Goal: Check status: Check status

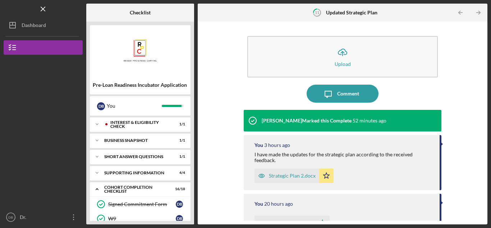
scroll to position [72, 0]
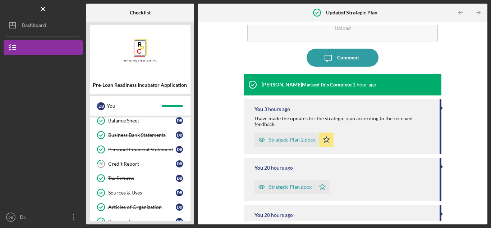
scroll to position [216, 0]
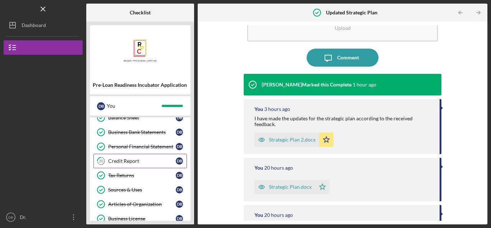
click at [150, 160] on div "Credit Report" at bounding box center [142, 161] width 68 height 6
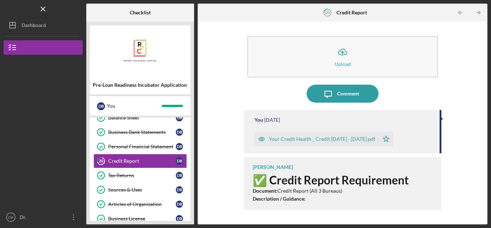
drag, startPoint x: 440, startPoint y: 134, endPoint x: 440, endPoint y: 155, distance: 20.5
click at [440, 155] on div "You [DATE] Your Credit Health _ Credit [DATE] - [DATE].pdf Icon/Star [PERSON_NA…" at bounding box center [343, 162] width 198 height 104
click at [272, 200] on strong "Description / Guidance:" at bounding box center [279, 198] width 53 height 6
click at [279, 181] on h1 "✅ Credit Report Requirement" at bounding box center [344, 179] width 182 height 13
click at [103, 160] on tspan "20" at bounding box center [101, 161] width 5 height 5
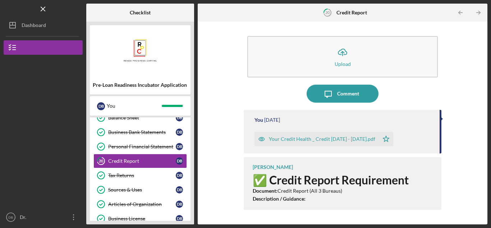
click at [424, 156] on div "You 1 day ago Your Credit Health _ Credit Karma - 09 06 2025.pdf Icon/Star Kai …" at bounding box center [343, 162] width 198 height 104
click at [396, 194] on p "Document: Credit Report (All 3 Bureaus)" at bounding box center [344, 191] width 182 height 8
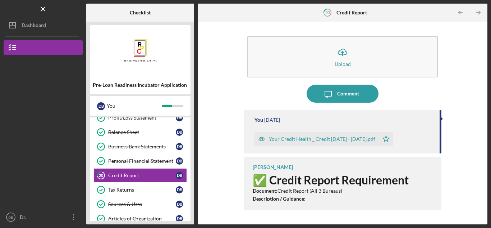
scroll to position [202, 0]
click at [309, 198] on p "Description / Guidance: Provide a recent credit report covering all three major…" at bounding box center [344, 215] width 182 height 40
click at [296, 199] on strong "Description / Guidance:" at bounding box center [279, 198] width 53 height 6
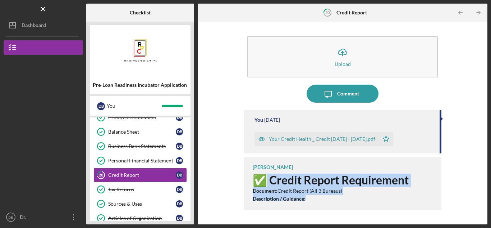
drag, startPoint x: 336, startPoint y: 196, endPoint x: 291, endPoint y: 190, distance: 44.7
drag, startPoint x: 352, startPoint y: 199, endPoint x: 353, endPoint y: 195, distance: 4.1
click at [352, 199] on p "Description / Guidance: Provide a recent credit report covering all three major…" at bounding box center [344, 215] width 182 height 40
click at [289, 177] on h1 "✅ Credit Report Requirement" at bounding box center [344, 179] width 182 height 13
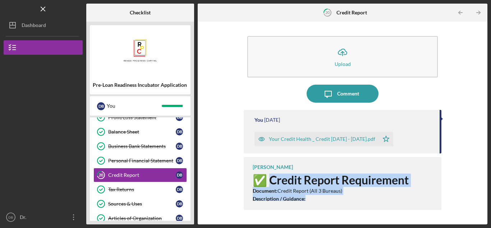
click at [329, 182] on h1 "✅ Credit Report Requirement" at bounding box center [344, 179] width 182 height 13
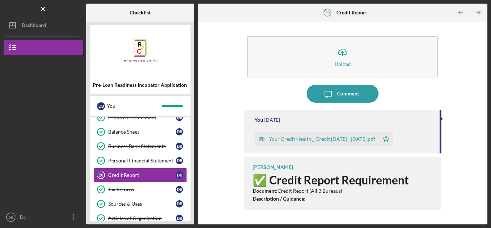
click at [313, 199] on p "Description / Guidance: Provide a recent credit report covering all three major…" at bounding box center [344, 215] width 182 height 40
drag, startPoint x: 441, startPoint y: 149, endPoint x: 434, endPoint y: 177, distance: 29.2
click at [434, 177] on div "You 1 day ago Your Credit Health _ Credit Karma - 09 06 2025.pdf Icon/Star Kai …" at bounding box center [343, 162] width 198 height 104
click at [382, 182] on h1 "✅ Credit Report Requirement" at bounding box center [344, 179] width 182 height 13
click at [459, 10] on icon "Icon/Table Pagination Arrow" at bounding box center [461, 13] width 16 height 16
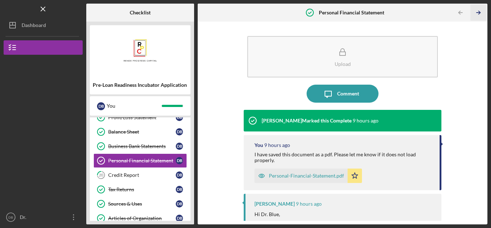
click at [478, 12] on icon "Icon/Table Pagination Arrow" at bounding box center [479, 13] width 16 height 16
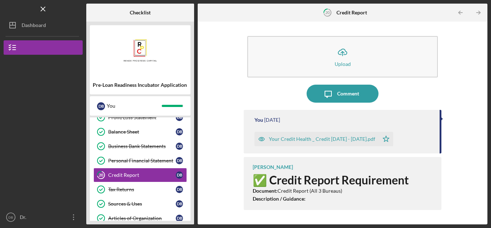
click at [311, 193] on p "Document: Credit Report (All 3 Bureaus)" at bounding box center [344, 191] width 182 height 8
click at [45, 11] on line "button" at bounding box center [43, 9] width 4 height 4
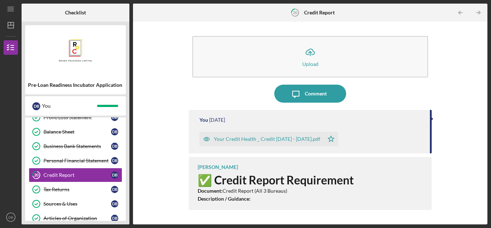
drag, startPoint x: 399, startPoint y: 172, endPoint x: 373, endPoint y: 168, distance: 26.2
click at [400, 172] on div "Kai Dumont ✅ Credit Report Requirement Document: Credit Report (All 3 Bureaus) …" at bounding box center [310, 183] width 243 height 53
click at [324, 165] on div "Kai Dumont ✅ Credit Report Requirement Document: Credit Report (All 3 Bureaus) …" at bounding box center [310, 183] width 243 height 53
drag, startPoint x: 321, startPoint y: 168, endPoint x: 359, endPoint y: 183, distance: 41.0
click at [359, 183] on h1 "✅ Credit Report Requirement" at bounding box center [311, 179] width 227 height 13
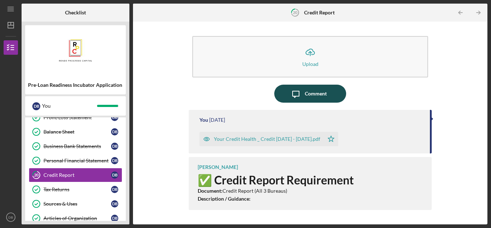
click at [304, 91] on icon "Icon/Message" at bounding box center [296, 94] width 18 height 18
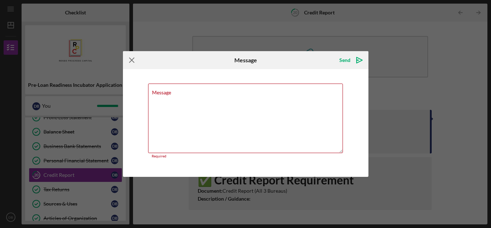
click at [133, 55] on icon "Icon/Menu Close" at bounding box center [132, 60] width 18 height 18
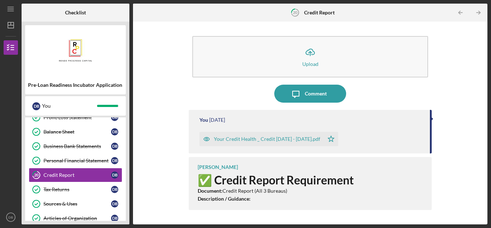
click at [239, 178] on h1 "✅ Credit Report Requirement" at bounding box center [311, 179] width 227 height 13
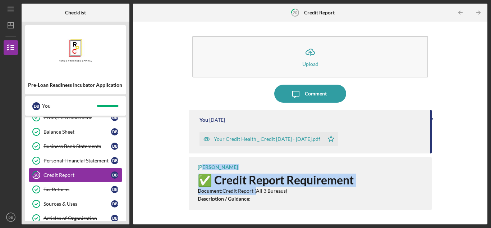
drag, startPoint x: 255, startPoint y: 192, endPoint x: 211, endPoint y: 167, distance: 50.7
click at [204, 163] on div "Kai Dumont ✅ Credit Report Requirement Document: Credit Report (All 3 Bureaus) …" at bounding box center [310, 183] width 243 height 53
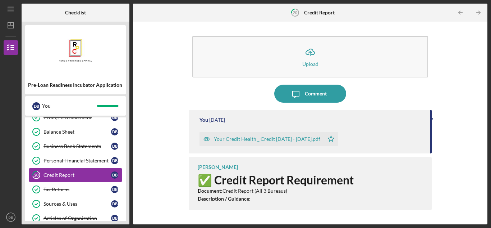
click at [314, 211] on div "You 1 day ago Your Credit Health _ Credit Karma - 09 06 2025.pdf Icon/Star Kai …" at bounding box center [310, 162] width 243 height 104
click at [303, 192] on p "Document: Credit Report (All 3 Bureaus)" at bounding box center [311, 191] width 227 height 8
click at [222, 180] on h1 "✅ Credit Report Requirement" at bounding box center [311, 179] width 227 height 13
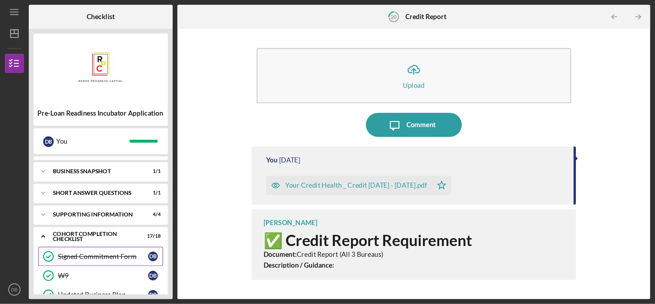
scroll to position [0, 0]
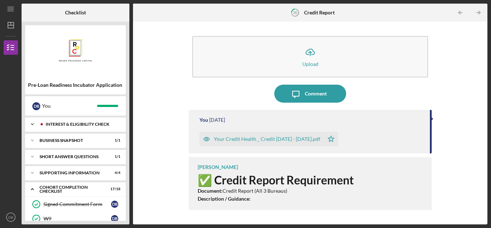
click at [32, 122] on icon "Icon/Expander" at bounding box center [32, 124] width 14 height 14
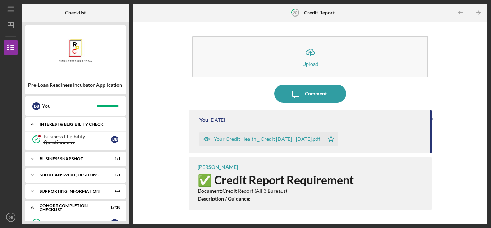
click at [33, 124] on polyline at bounding box center [32, 123] width 2 height 1
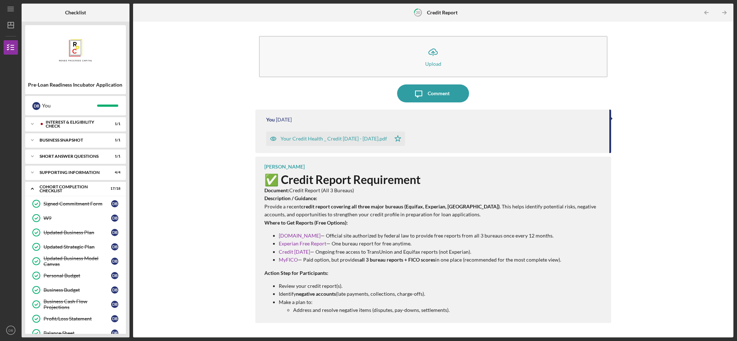
drag, startPoint x: 476, startPoint y: 0, endPoint x: 213, endPoint y: 97, distance: 280.6
click at [213, 97] on div "Icon/Upload Upload Icon/Message Comment You 1 day ago Your Credit Health _ Cred…" at bounding box center [433, 179] width 593 height 309
drag, startPoint x: 360, startPoint y: 233, endPoint x: 446, endPoint y: 238, distance: 86.1
click at [446, 227] on p "AnnualCreditReport.com — Official site authorized by federal law to provide fre…" at bounding box center [441, 236] width 325 height 8
click at [324, 214] on p "Description / Guidance: Provide a recent credit report covering all three major…" at bounding box center [434, 207] width 340 height 24
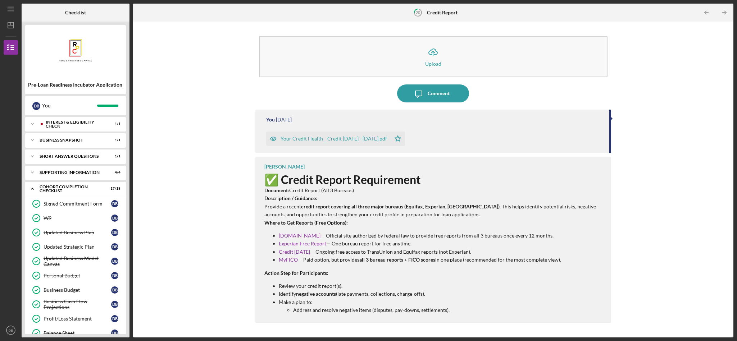
drag, startPoint x: 612, startPoint y: 123, endPoint x: 611, endPoint y: 183, distance: 60.1
click at [491, 162] on div "Icon/Upload Upload Icon/Message Comment You 1 day ago Your Credit Health _ Cred…" at bounding box center [433, 179] width 593 height 309
click at [491, 201] on div "Icon/Upload Upload Icon/Message Comment You 1 day ago Your Credit Health _ Cred…" at bounding box center [433, 179] width 593 height 309
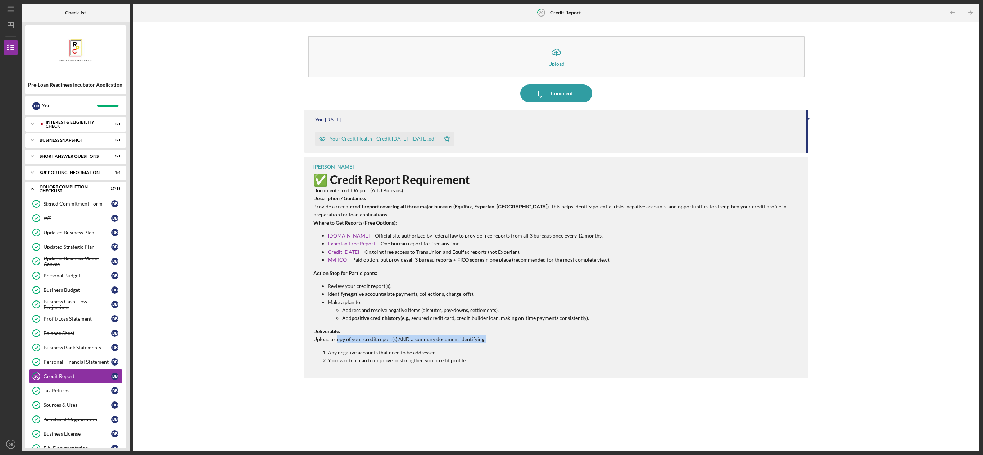
drag, startPoint x: 727, startPoint y: 0, endPoint x: 486, endPoint y: 342, distance: 418.2
click at [486, 227] on p "Deliverable: Upload a copy of your credit report(s) AND a summary document iden…" at bounding box center [556, 336] width 487 height 16
click at [484, 227] on div "Kai Dumont ✅ Credit Report Requirement Document: Credit Report (All 3 Bureaus) …" at bounding box center [555, 268] width 503 height 222
click at [363, 227] on div "Kai Dumont ✅ Credit Report Requirement Document: Credit Report (All 3 Bureaus) …" at bounding box center [555, 268] width 503 height 222
drag, startPoint x: 314, startPoint y: 329, endPoint x: 476, endPoint y: 362, distance: 165.8
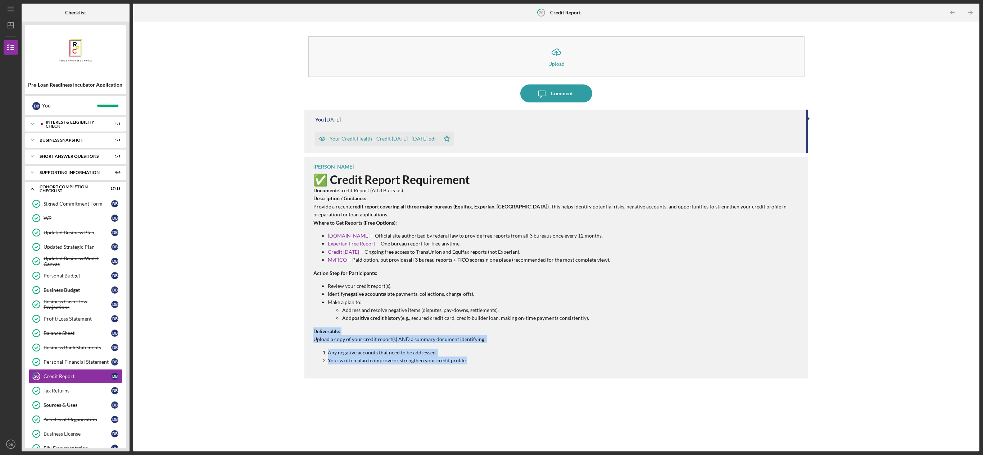
click at [479, 227] on div "✅ Credit Report Requirement Document: Credit Report (All 3 Bureaus) Description…" at bounding box center [556, 268] width 487 height 191
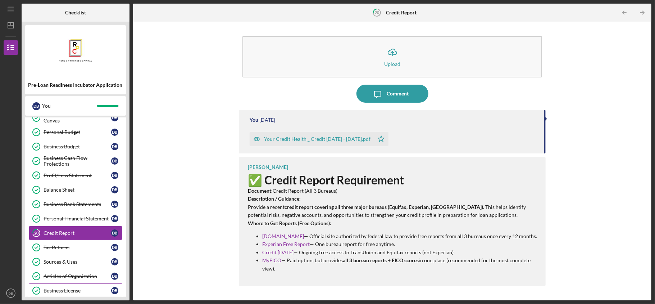
scroll to position [171, 0]
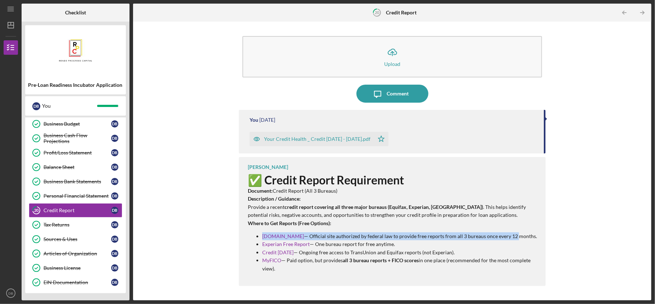
drag, startPoint x: 335, startPoint y: 227, endPoint x: 528, endPoint y: 233, distance: 193.2
click at [491, 227] on div "✅ Credit Report Requirement Document: Credit Report (All 3 Bureaus) Description…" at bounding box center [393, 273] width 291 height 200
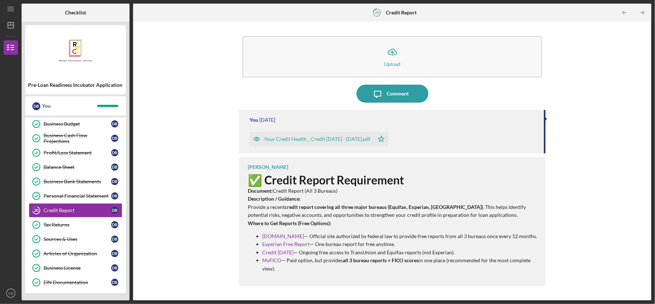
click at [324, 227] on p "AnnualCreditReport.com — Official site authorized by federal law to provide fre…" at bounding box center [400, 236] width 276 height 8
drag, startPoint x: 262, startPoint y: 252, endPoint x: 314, endPoint y: 249, distance: 51.9
click at [314, 227] on p "Experian Free Report — One bureau report for free anytime." at bounding box center [400, 244] width 276 height 8
click at [351, 227] on p "AnnualCreditReport.com — Official site authorized by federal law to provide fre…" at bounding box center [400, 236] width 276 height 8
drag, startPoint x: 262, startPoint y: 260, endPoint x: 389, endPoint y: 259, distance: 127.0
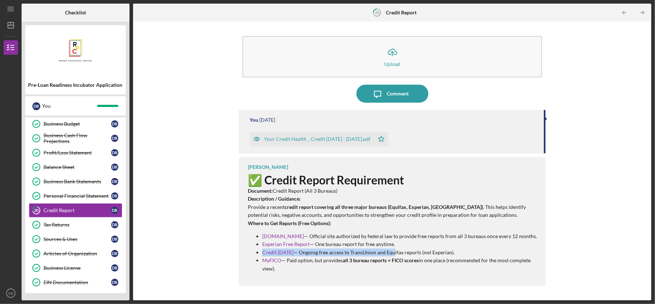
click at [389, 227] on p "Credit Karma — Ongoing free access to TransUnion and Equifax reports (not Exper…" at bounding box center [400, 252] width 276 height 8
click at [428, 227] on p "AnnualCreditReport.com — Official site authorized by federal law to provide fre…" at bounding box center [400, 236] width 276 height 8
click at [202, 201] on div "Icon/Upload Upload Icon/Message Comment You 1 day ago Your Credit Health _ Cred…" at bounding box center [392, 160] width 511 height 271
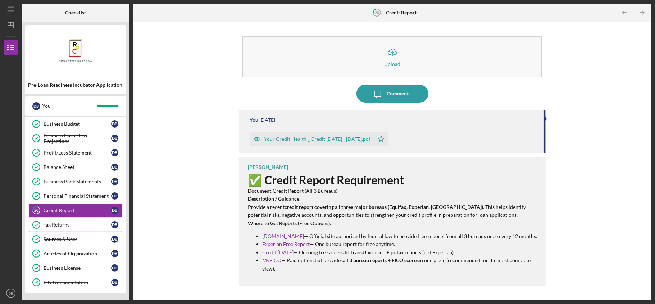
click at [68, 222] on div "Tax Returns" at bounding box center [78, 225] width 68 height 6
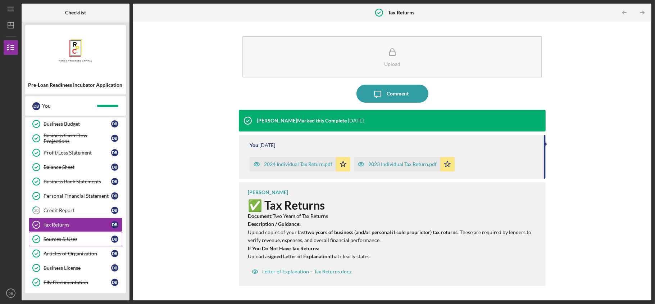
click at [65, 227] on div "Sources & Uses" at bounding box center [78, 239] width 68 height 6
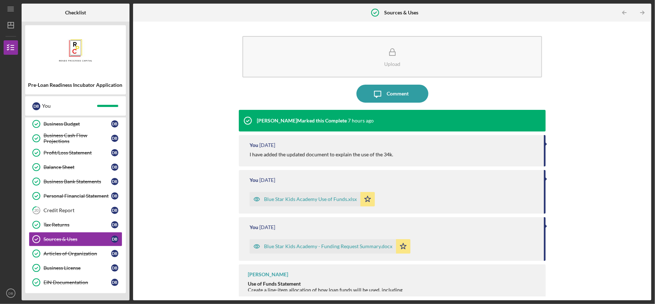
scroll to position [3, 0]
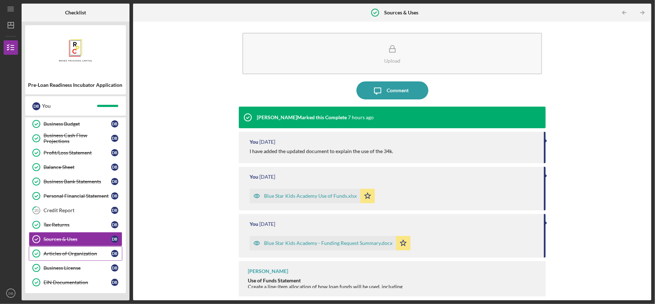
click at [85, 227] on div "Articles of Organization" at bounding box center [78, 253] width 68 height 6
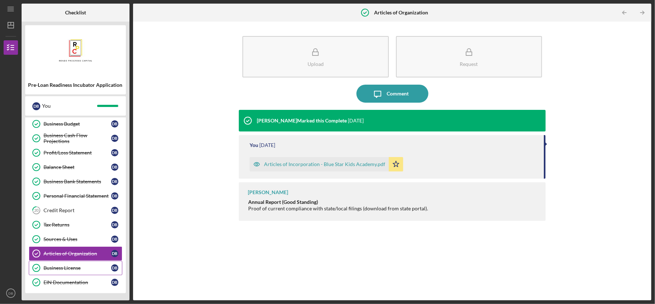
click at [71, 227] on link "Business License Business License D B" at bounding box center [76, 267] width 94 height 14
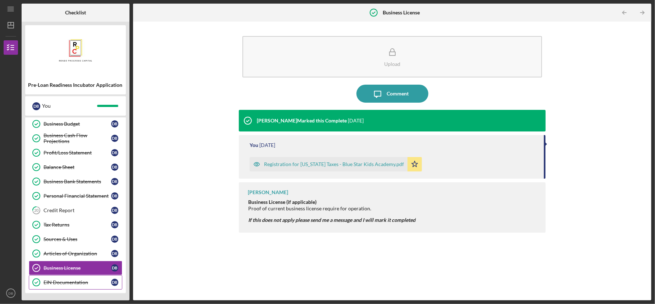
click at [74, 227] on div "EIN Documentation" at bounding box center [78, 282] width 68 height 6
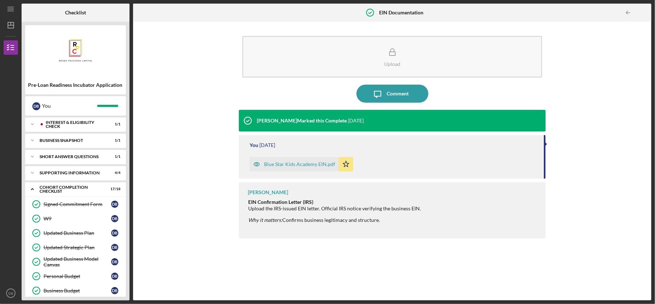
click at [200, 156] on div "Upload Icon/Message Comment Kai Dumont Marked this Complete 1 day ago You 1 day…" at bounding box center [392, 160] width 511 height 271
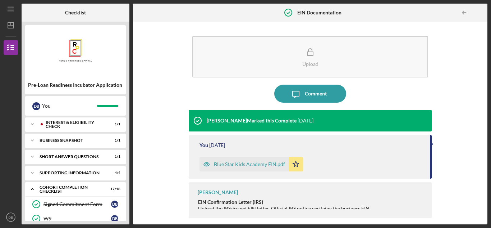
drag, startPoint x: 615, startPoint y: 1, endPoint x: 169, endPoint y: 76, distance: 452.1
click at [169, 76] on div "Upload Icon/Message Comment Kai Dumont Marked this Complete 1 day ago You 1 day…" at bounding box center [310, 122] width 347 height 195
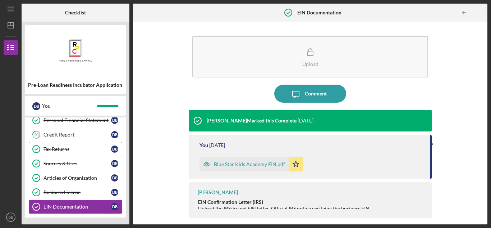
scroll to position [242, 0]
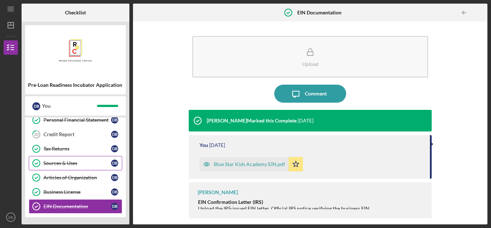
click at [81, 163] on div "Sources & Uses" at bounding box center [78, 163] width 68 height 6
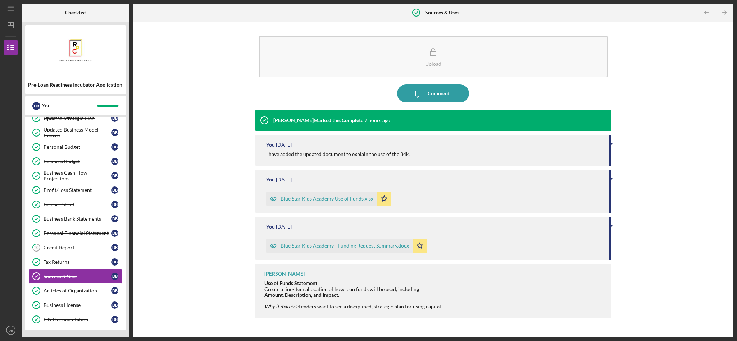
scroll to position [135, 0]
drag, startPoint x: 267, startPoint y: 293, endPoint x: 347, endPoint y: 293, distance: 80.2
click at [347, 227] on div "Amount, Description, and Impact ." at bounding box center [353, 295] width 178 height 6
click at [213, 227] on div "Upload Icon/Message Comment Kai Dumont Marked this Complete 7 hours ago You 1 d…" at bounding box center [433, 179] width 593 height 309
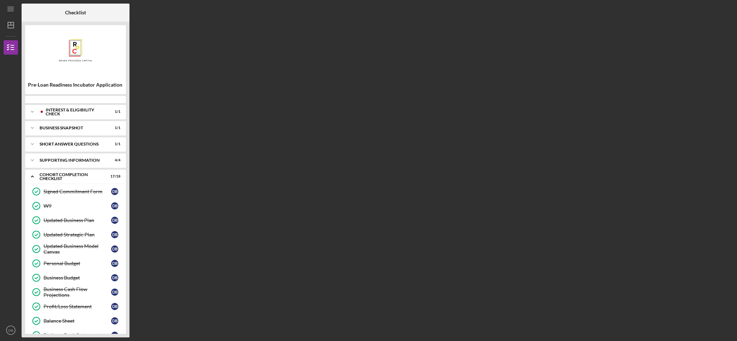
scroll to position [123, 0]
